Goal: Task Accomplishment & Management: Manage account settings

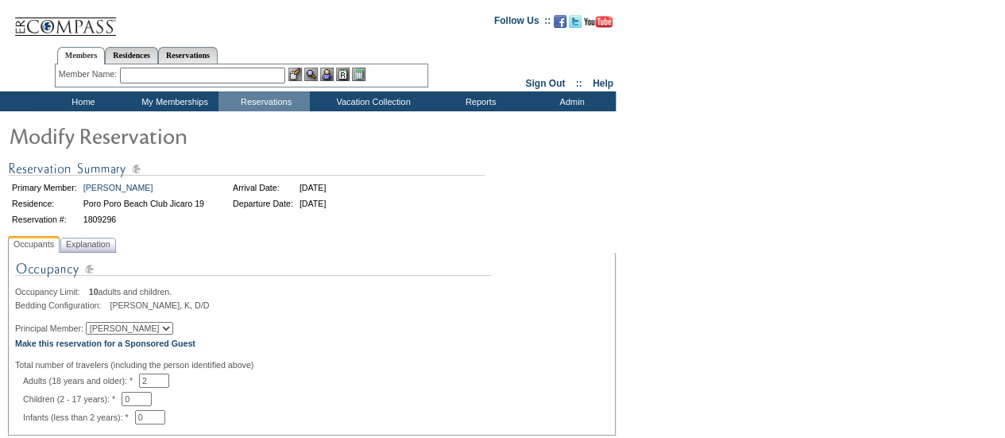
scroll to position [100, 0]
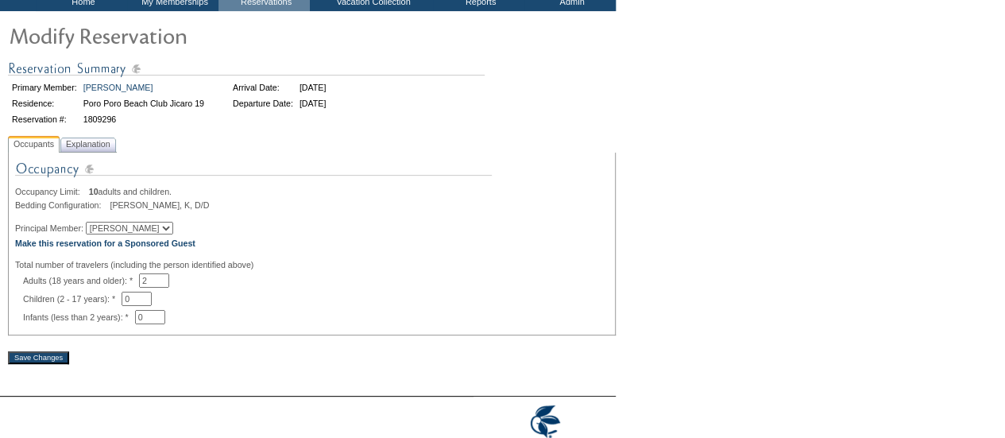
click at [143, 228] on select "[PERSON_NAME] [PERSON_NAME] [PERSON_NAME] [PERSON_NAME]" at bounding box center [129, 228] width 87 height 13
click at [137, 230] on select "[PERSON_NAME] [PERSON_NAME] [PERSON_NAME] [PERSON_NAME]" at bounding box center [129, 228] width 87 height 13
select select "64519"
click at [95, 224] on select "[PERSON_NAME] [PERSON_NAME] [PERSON_NAME] [PERSON_NAME]" at bounding box center [129, 228] width 87 height 13
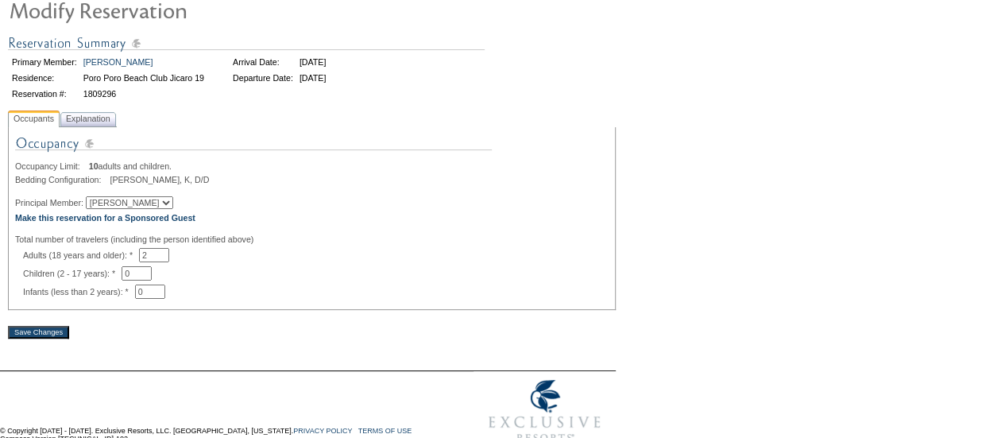
scroll to position [126, 0]
click at [89, 122] on span "Explanation" at bounding box center [88, 118] width 51 height 17
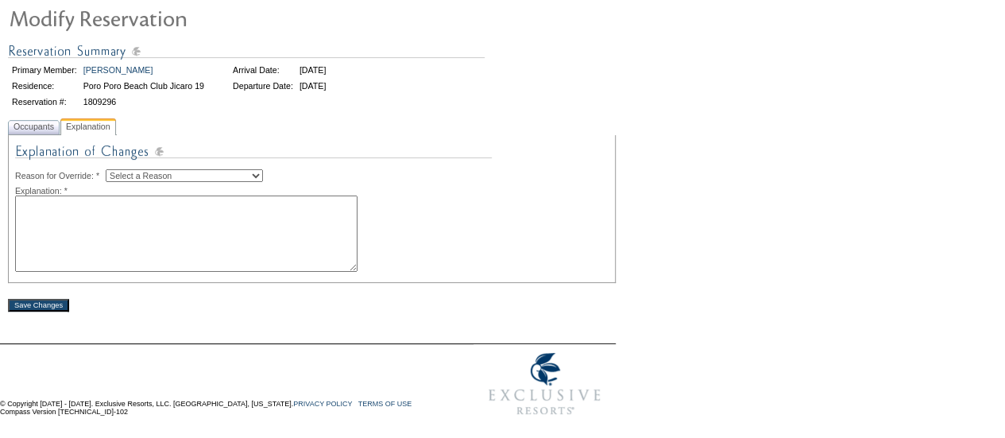
click at [122, 217] on textarea at bounding box center [186, 233] width 342 height 76
type textarea "[PERSON_NAME] is traveling. AS"
click at [154, 176] on select "Select a Reason Creating Continuous Stay Days Rebooked After Cancellation Editi…" at bounding box center [184, 175] width 157 height 13
select select "1045"
click at [118, 169] on select "Select a Reason Creating Continuous Stay Days Rebooked After Cancellation Editi…" at bounding box center [184, 175] width 157 height 13
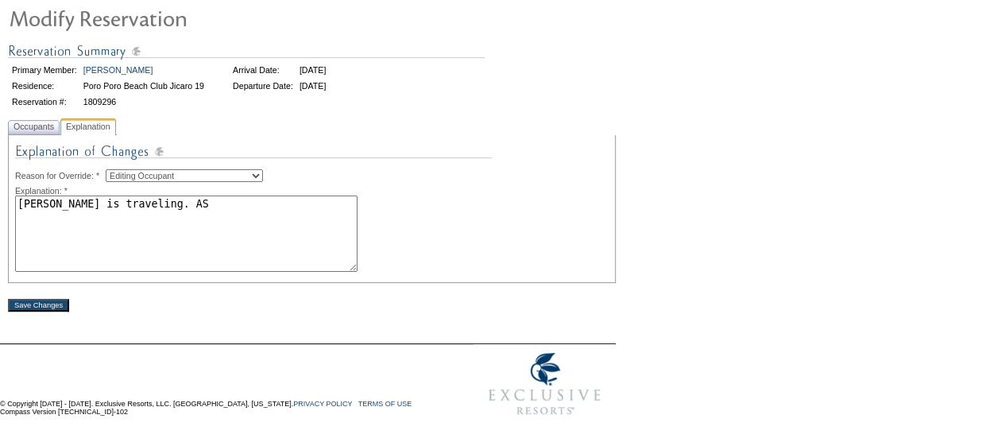
drag, startPoint x: 159, startPoint y: 208, endPoint x: 16, endPoint y: 196, distance: 143.5
click at [16, 196] on textarea "[PERSON_NAME] is traveling. AS" at bounding box center [186, 233] width 342 height 76
click at [25, 309] on input "Save Changes" at bounding box center [38, 305] width 61 height 13
